Goal: Task Accomplishment & Management: Use online tool/utility

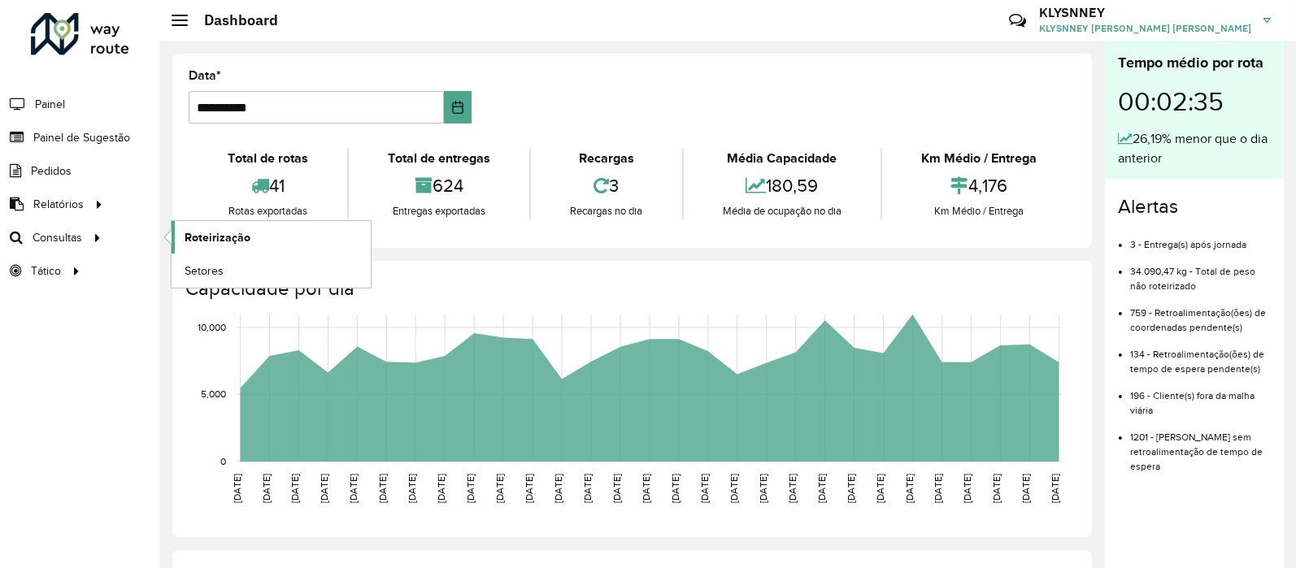
click at [202, 237] on span "Roteirização" at bounding box center [217, 237] width 66 height 17
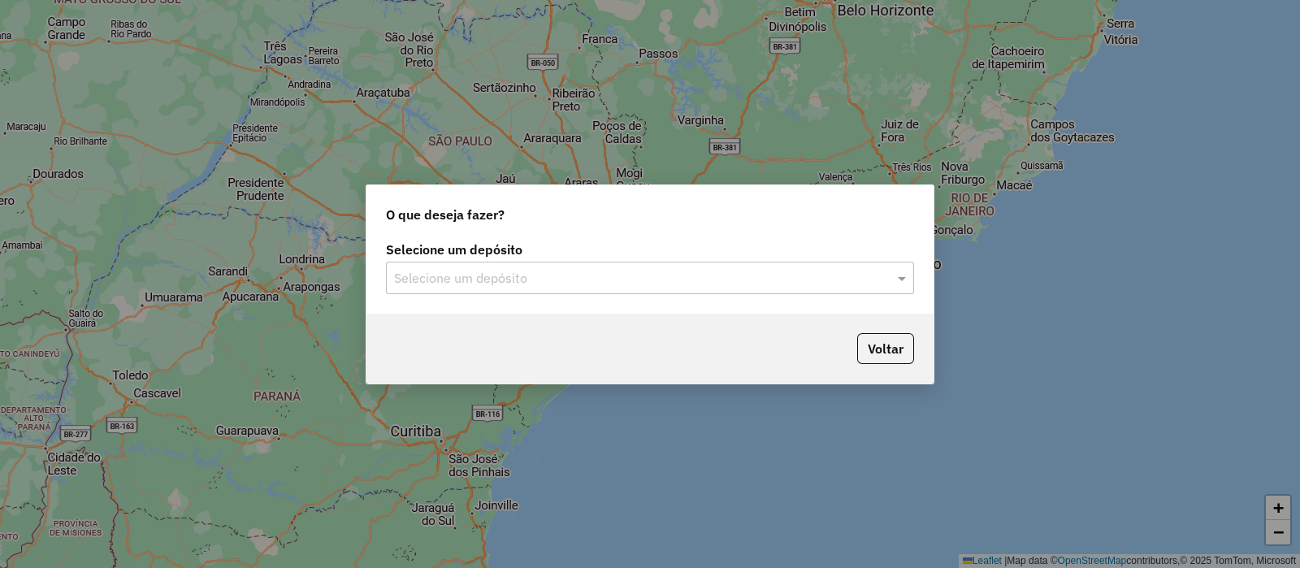
click at [588, 272] on input "text" at bounding box center [634, 279] width 480 height 20
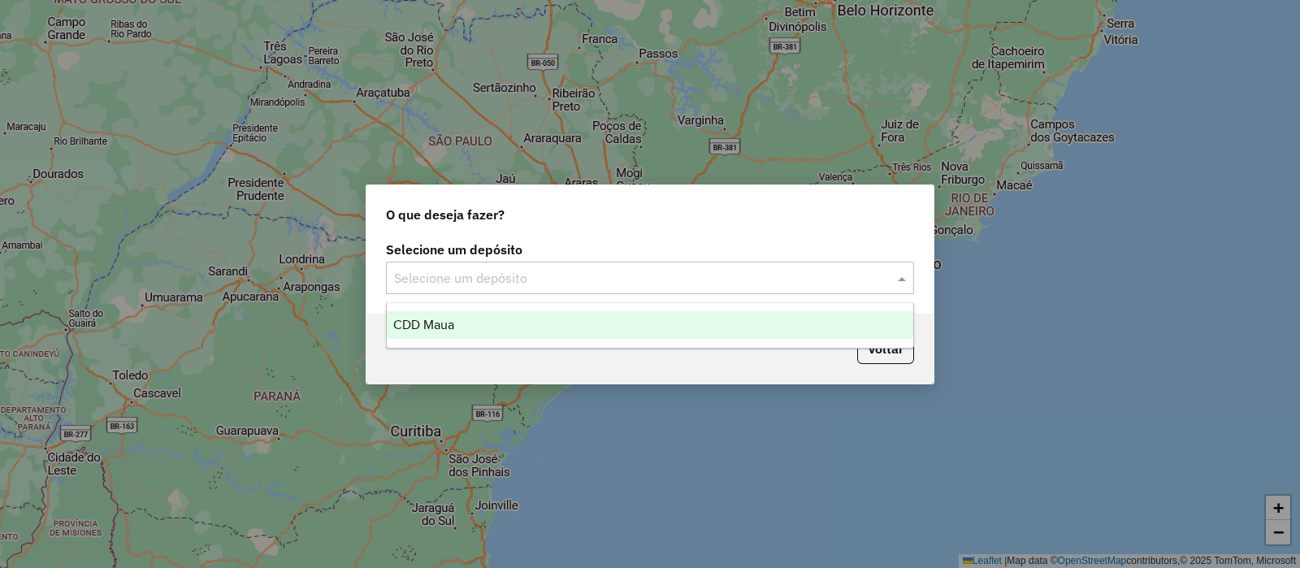
click at [519, 331] on div "CDD Maua" at bounding box center [650, 325] width 527 height 28
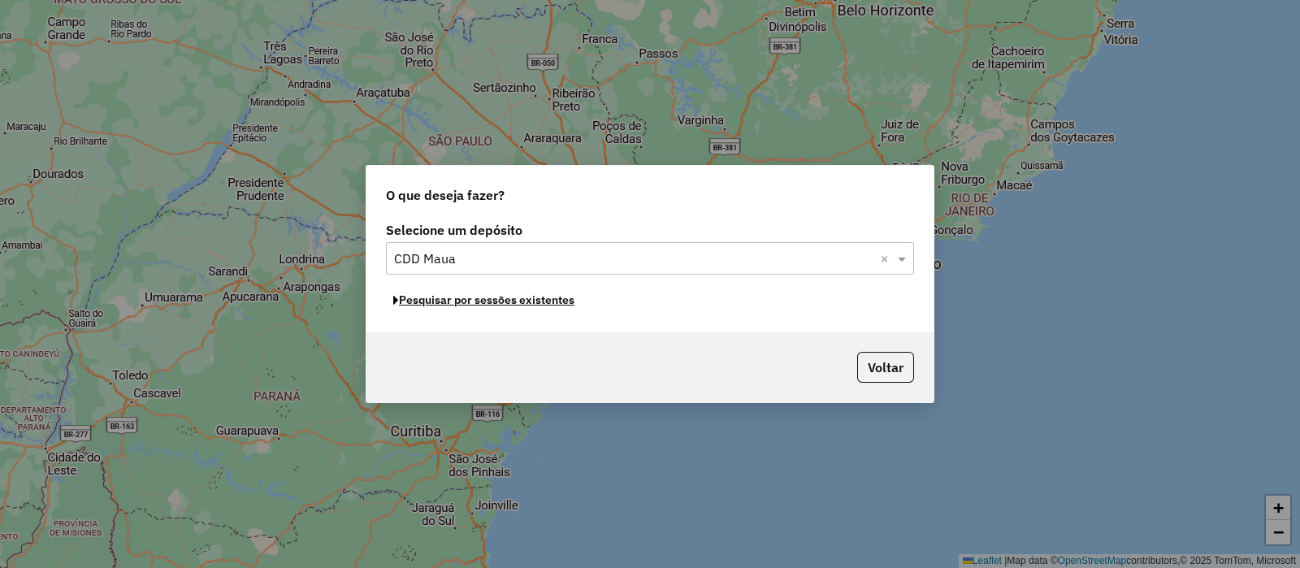
click at [508, 309] on button "Pesquisar por sessões existentes" at bounding box center [484, 300] width 196 height 25
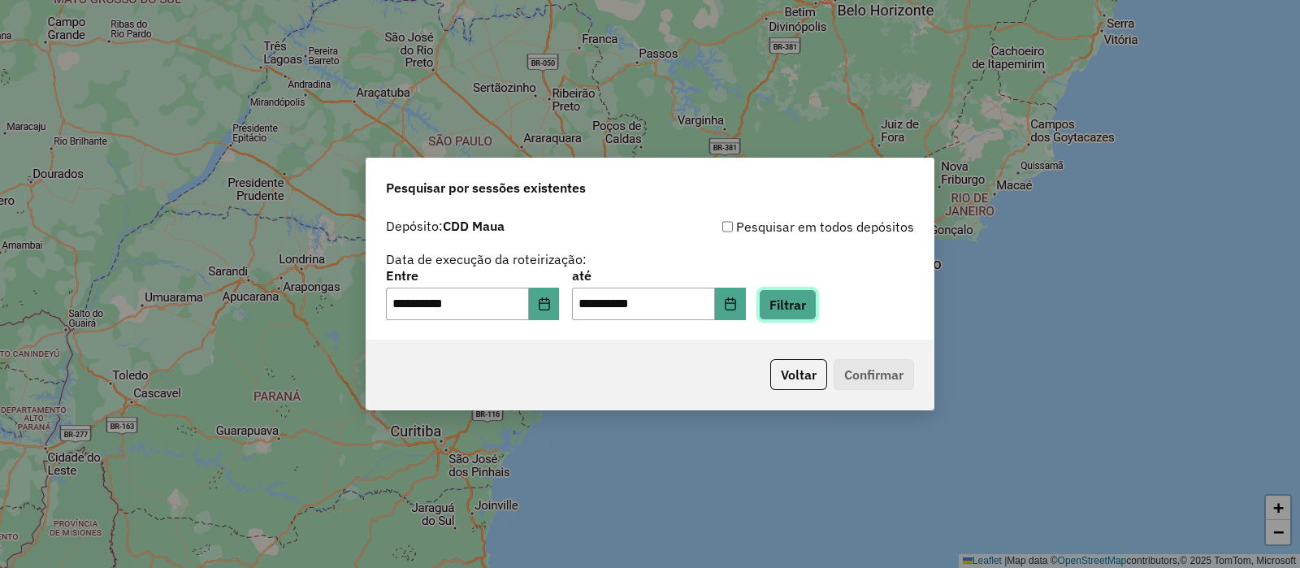
click at [817, 309] on button "Filtrar" at bounding box center [788, 304] width 58 height 31
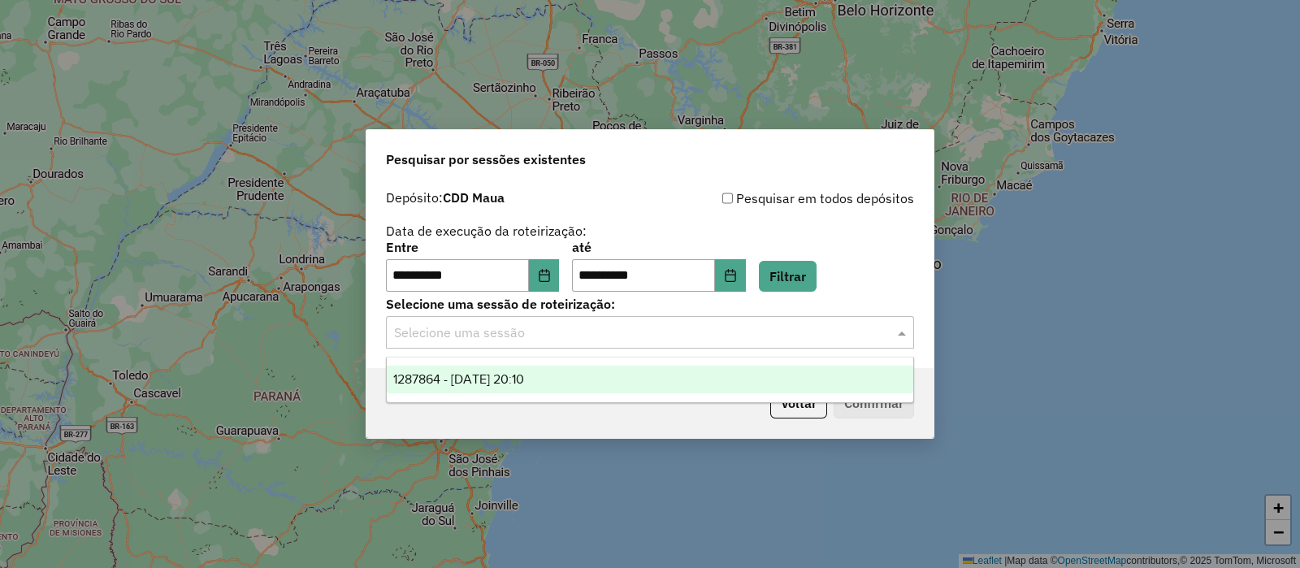
click at [588, 332] on input "text" at bounding box center [634, 333] width 480 height 20
click at [553, 384] on div "1287864 - 03/10/2025 20:10" at bounding box center [650, 380] width 527 height 28
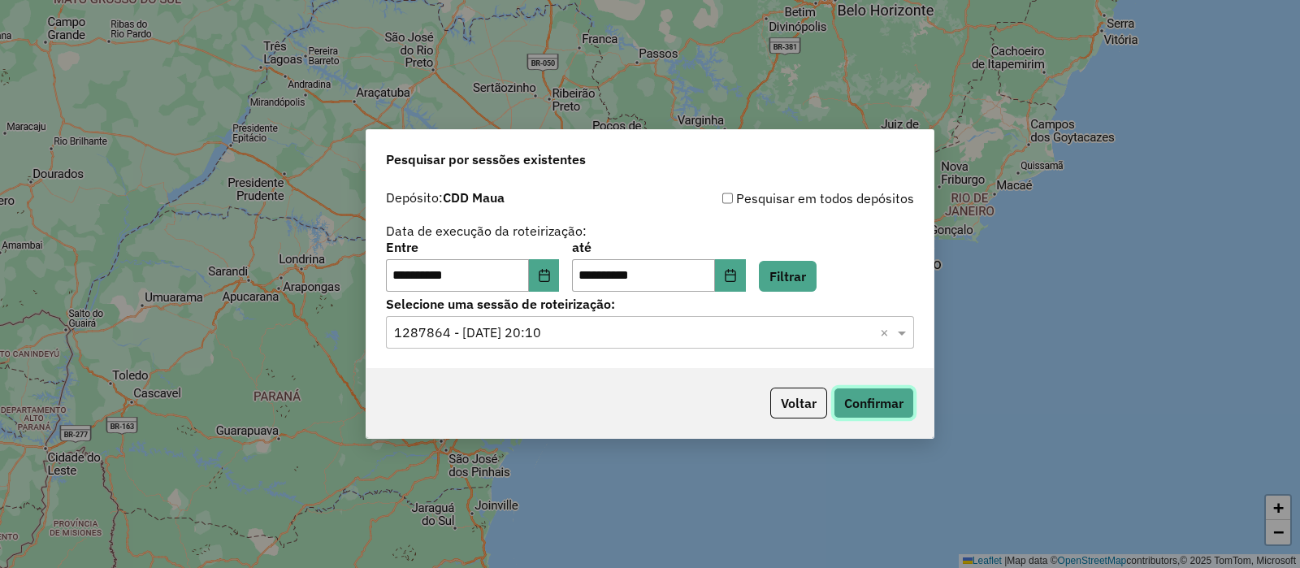
click at [867, 401] on button "Confirmar" at bounding box center [874, 403] width 80 height 31
click at [737, 280] on icon "Choose Date" at bounding box center [730, 275] width 13 height 13
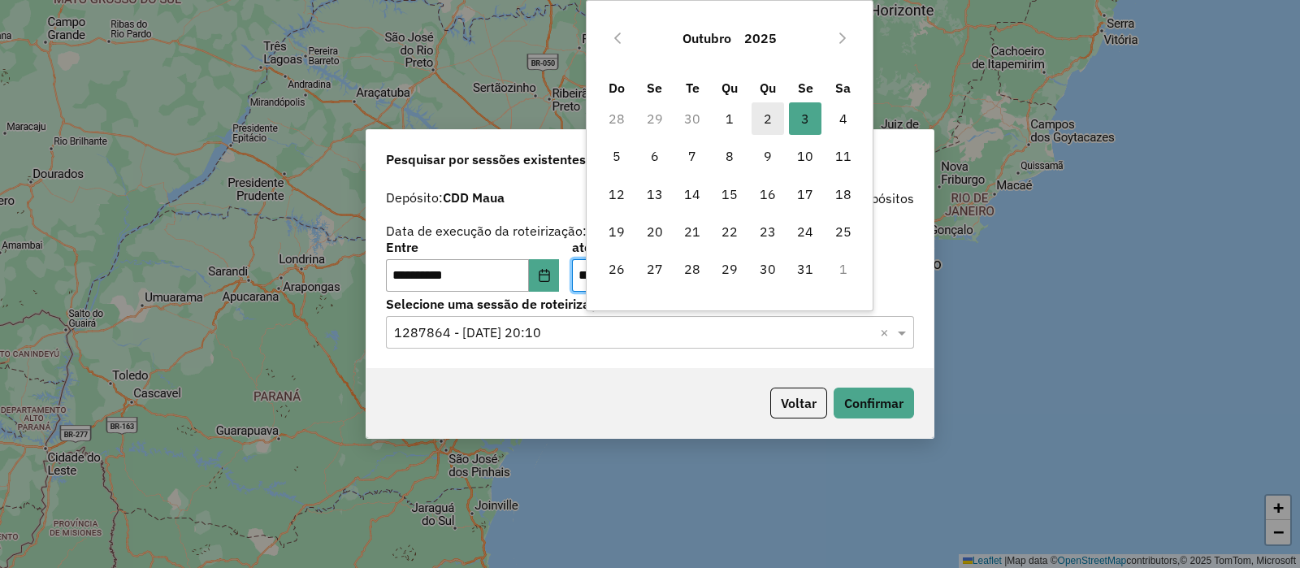
click at [757, 115] on span "2" at bounding box center [768, 118] width 33 height 33
type input "**********"
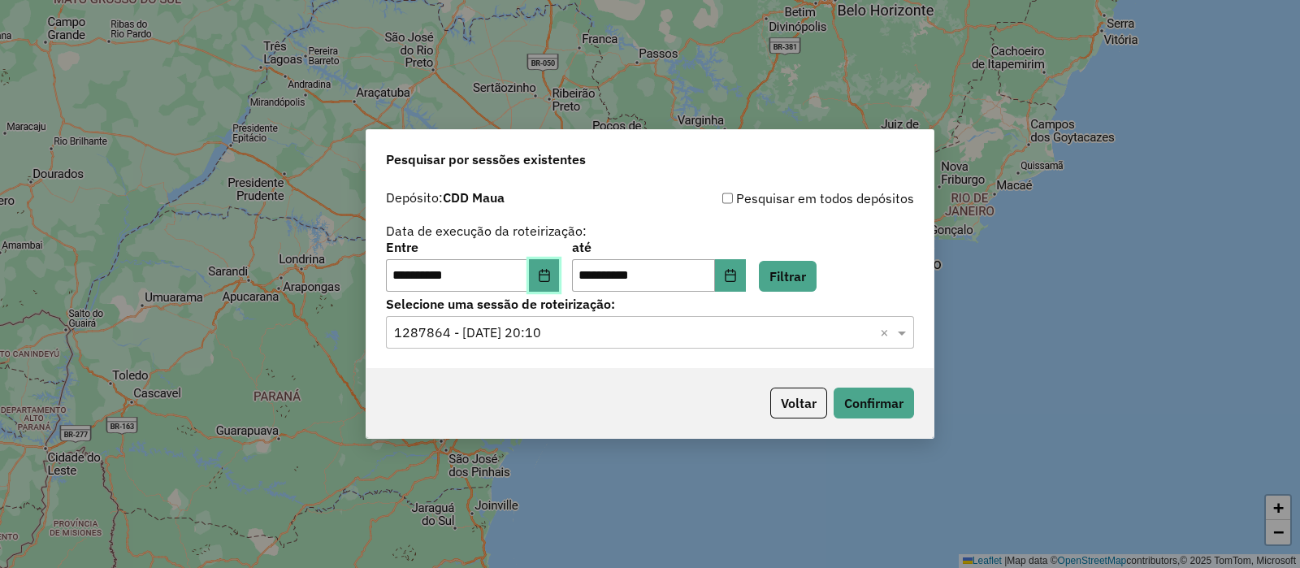
click at [551, 277] on icon "Choose Date" at bounding box center [544, 275] width 13 height 13
click at [817, 281] on button "Filtrar" at bounding box center [788, 276] width 58 height 31
click at [544, 332] on input "text" at bounding box center [634, 333] width 480 height 20
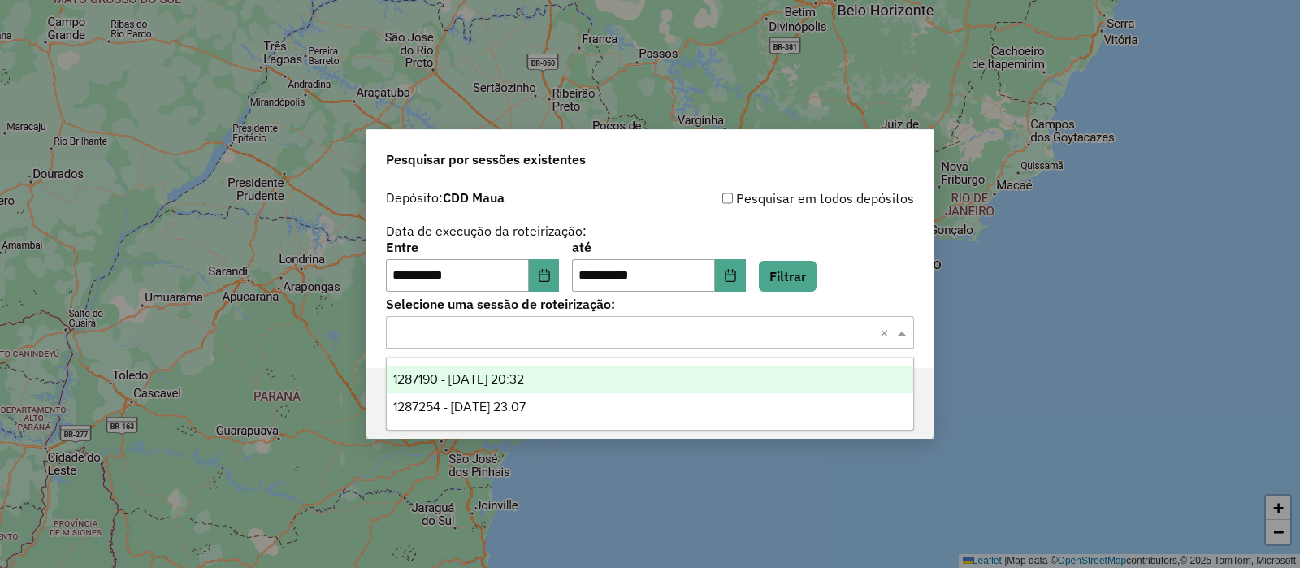
click at [484, 380] on span "1287190 - 02/10/2025 20:32" at bounding box center [458, 379] width 131 height 14
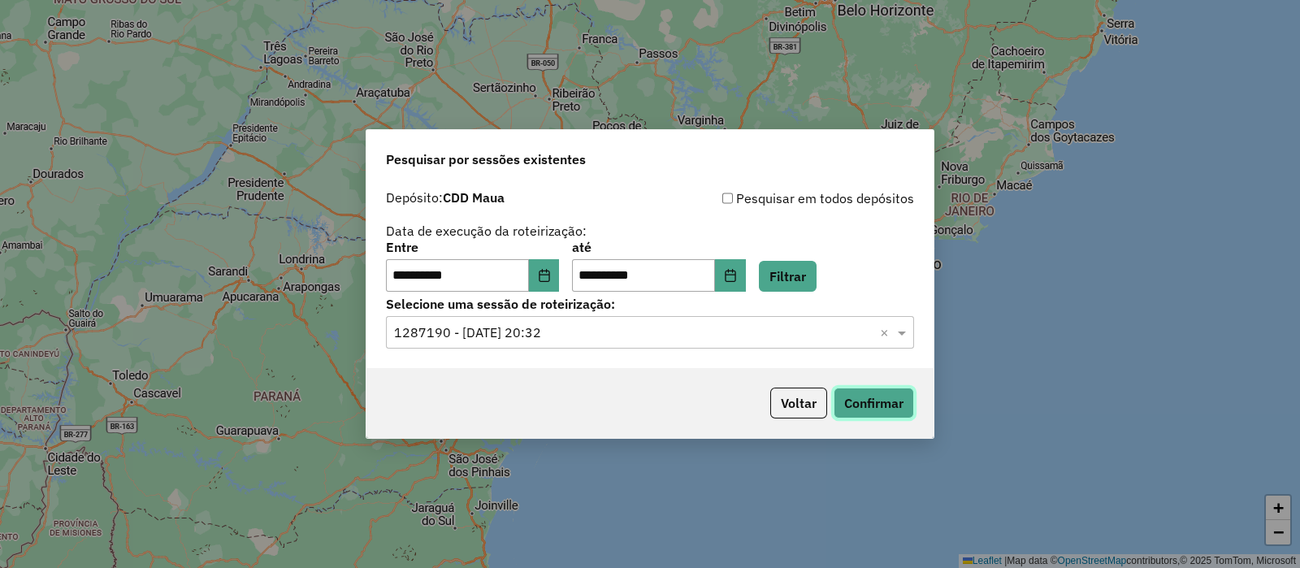
click at [862, 400] on button "Confirmar" at bounding box center [874, 403] width 80 height 31
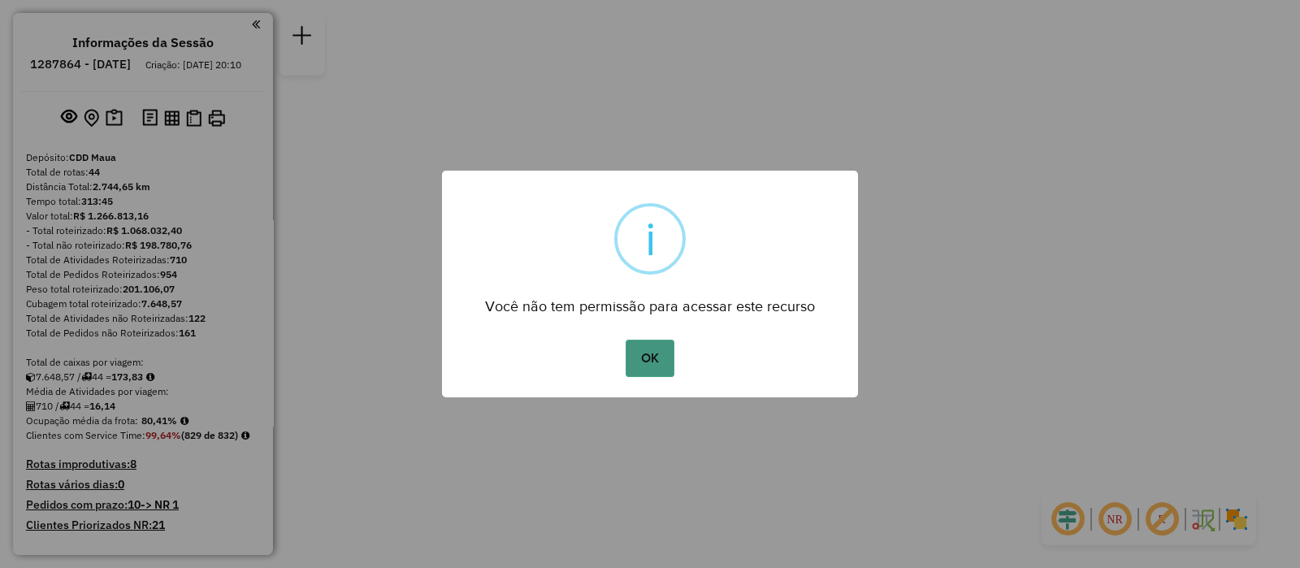
click at [661, 357] on button "OK" at bounding box center [650, 358] width 48 height 37
click at [642, 351] on button "OK" at bounding box center [650, 358] width 48 height 37
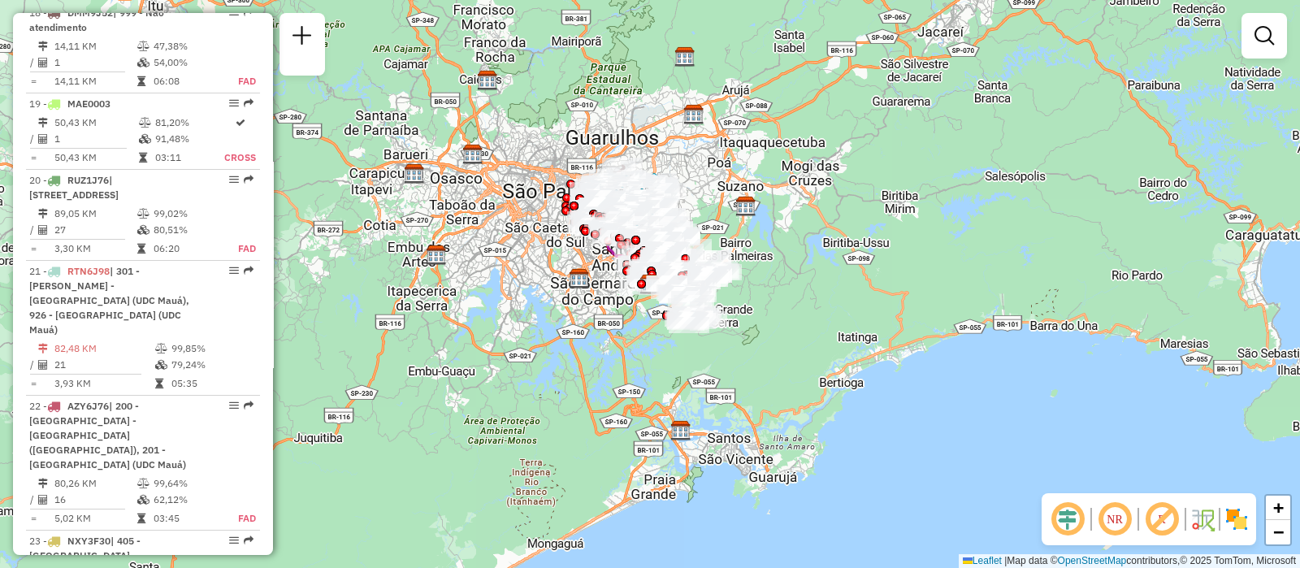
scroll to position [2844, 0]
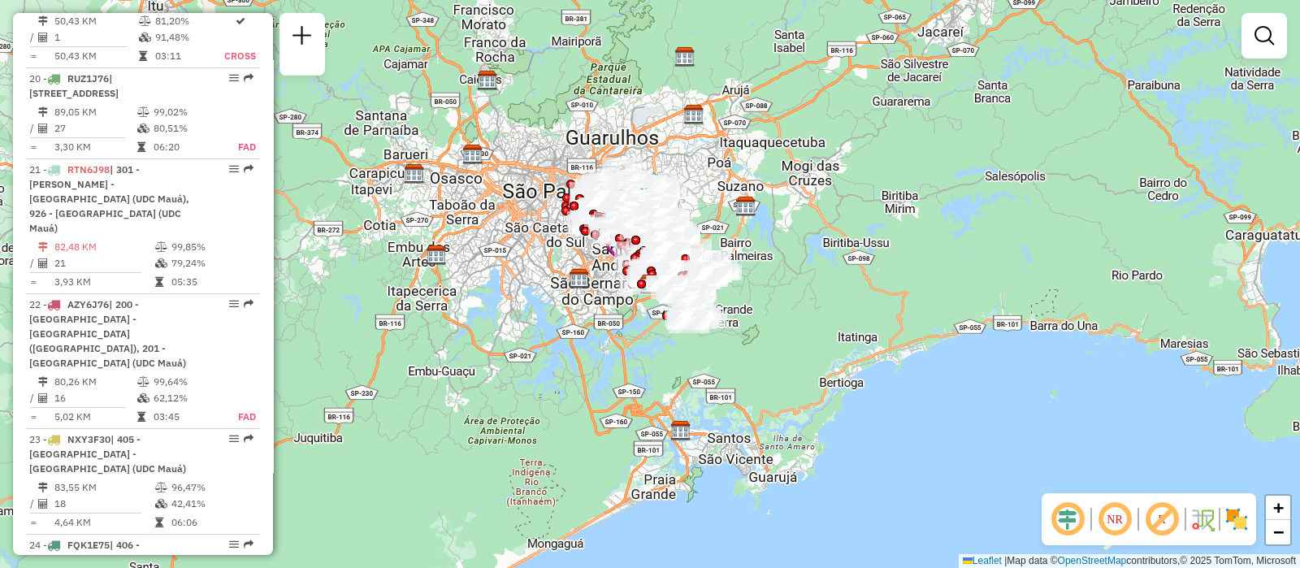
select select "**********"
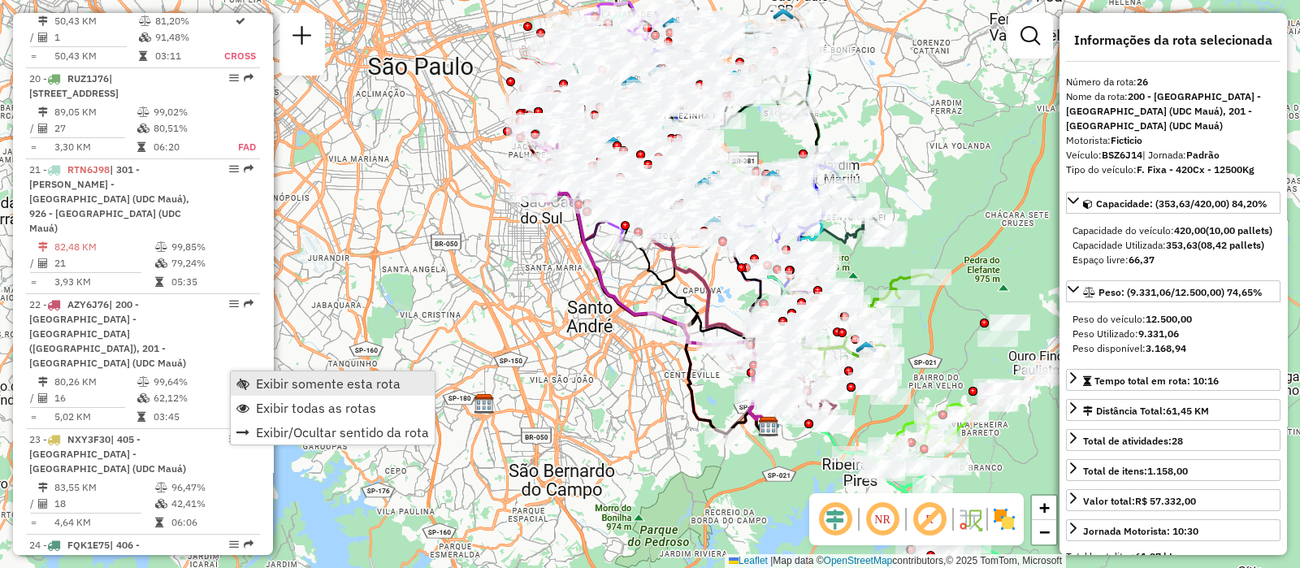
click at [285, 383] on span "Exibir somente esta rota" at bounding box center [328, 383] width 145 height 13
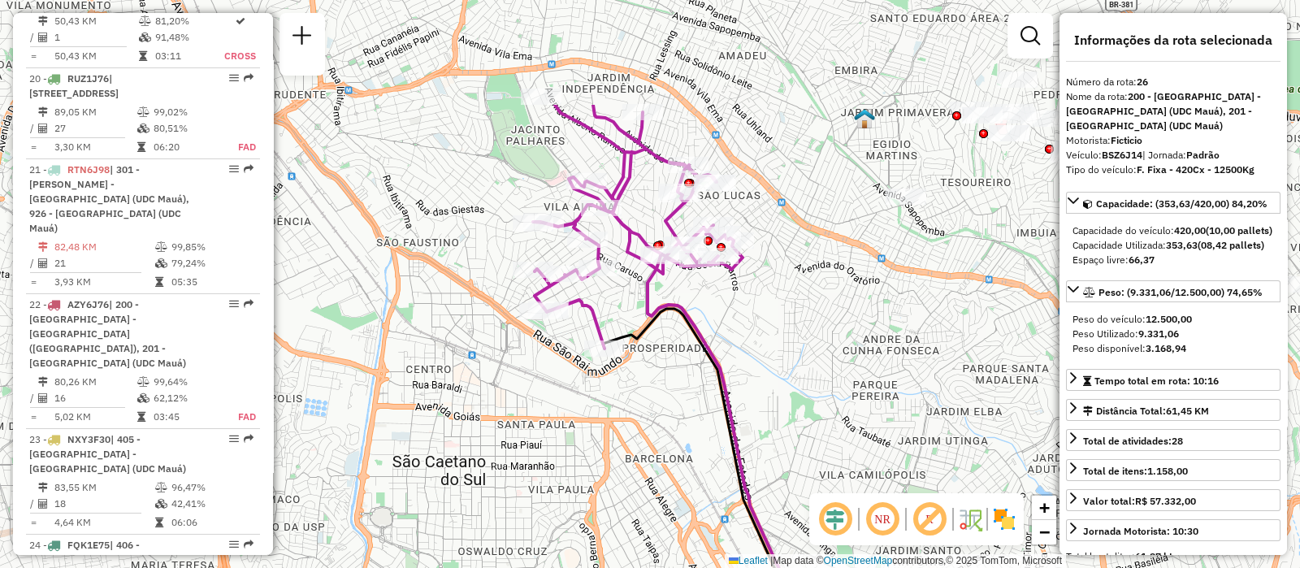
drag, startPoint x: 493, startPoint y: 237, endPoint x: 630, endPoint y: 399, distance: 212.2
click at [630, 399] on div "Janela de atendimento Grade de atendimento Capacidade Transportadoras Veículos …" at bounding box center [650, 284] width 1300 height 568
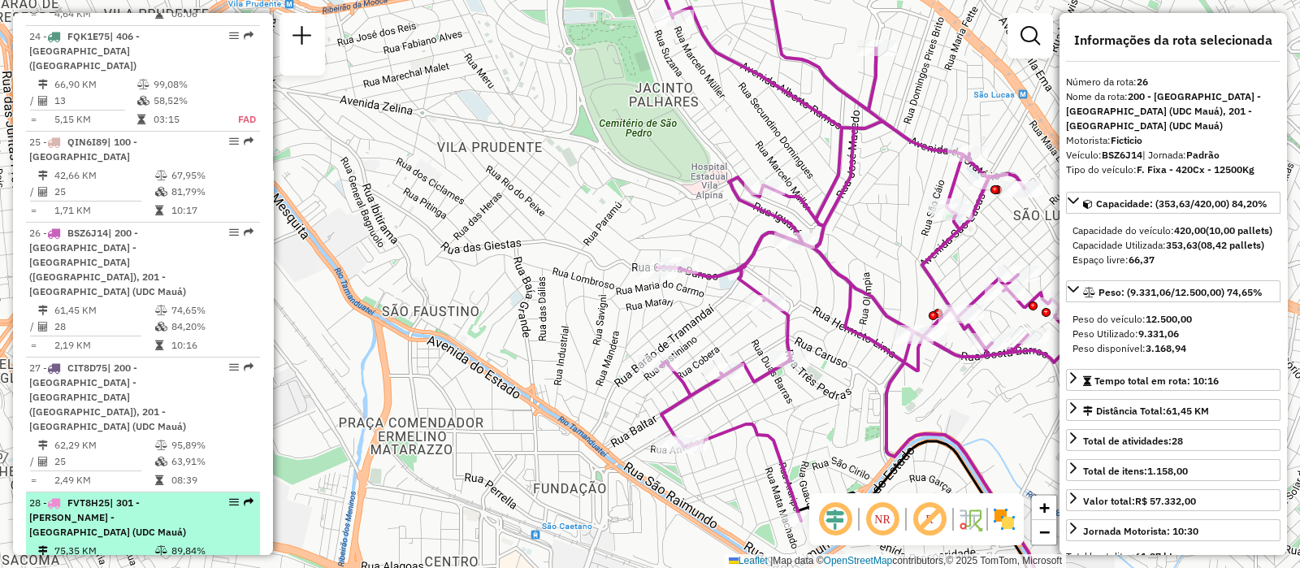
scroll to position [3454, 0]
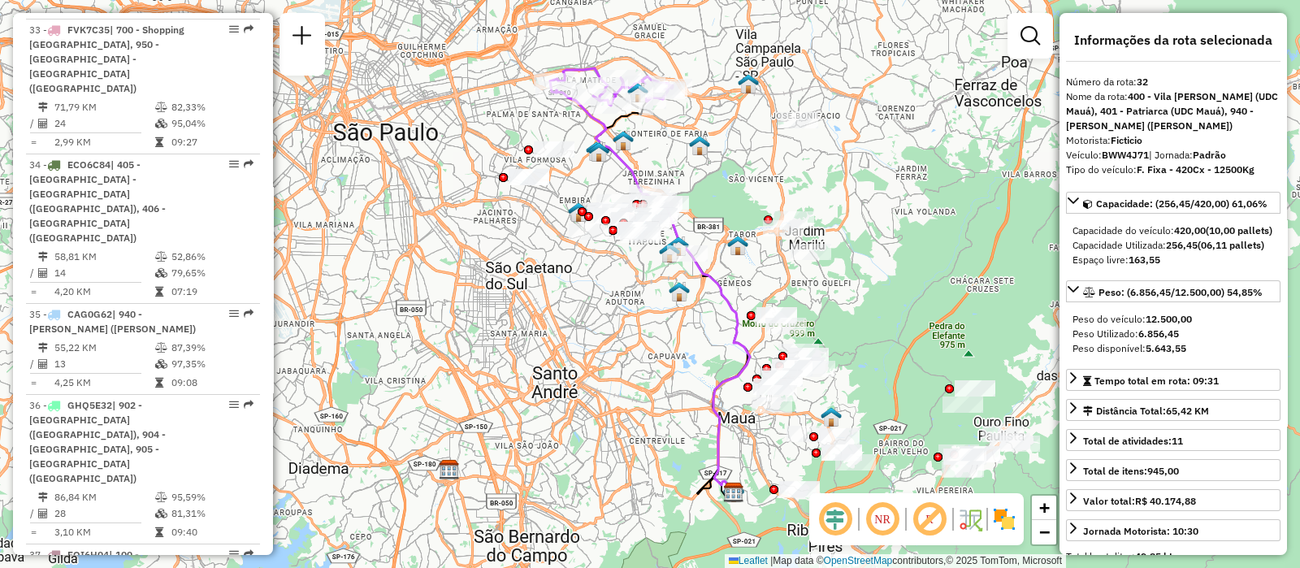
scroll to position [4470, 0]
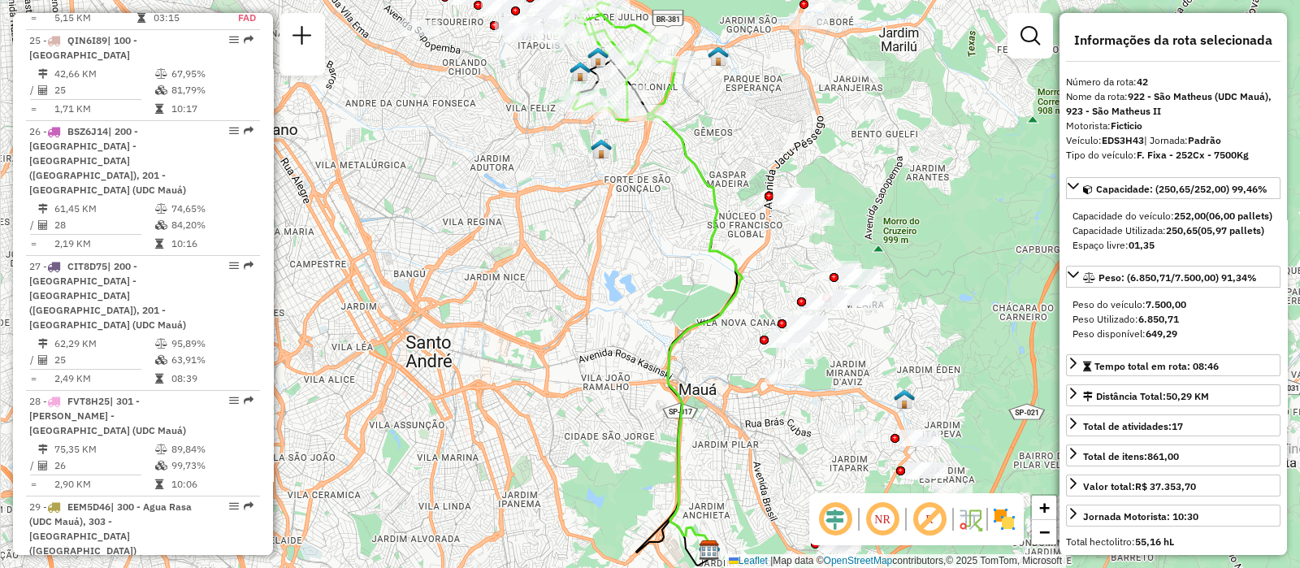
scroll to position [3250, 0]
